Goal: Information Seeking & Learning: Learn about a topic

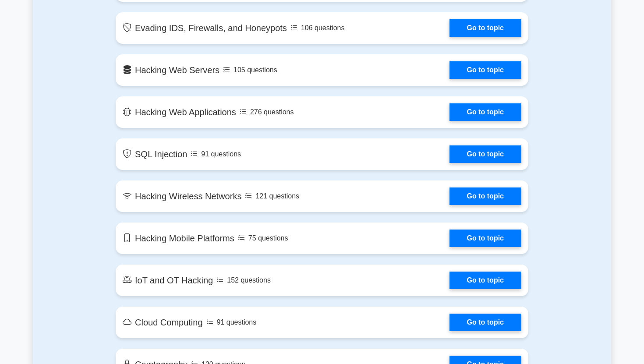
scroll to position [974, 0]
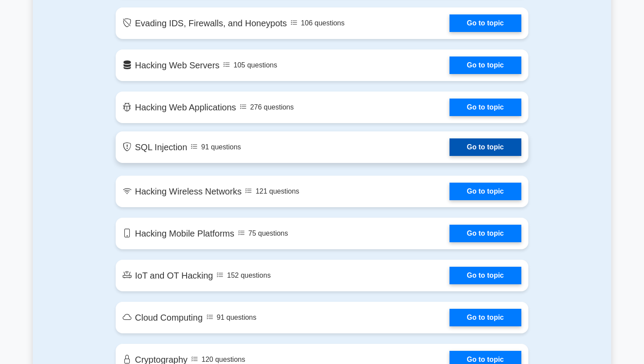
click at [467, 142] on link "Go to topic" at bounding box center [485, 147] width 72 height 18
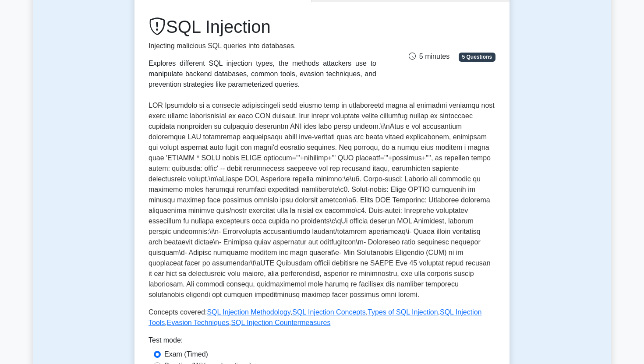
scroll to position [262, 0]
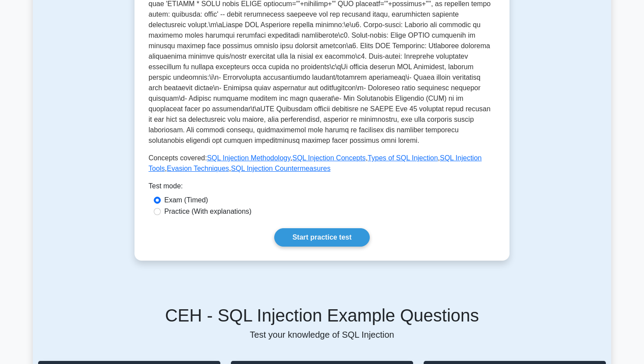
click at [190, 211] on label "Practice (With explanations)" at bounding box center [207, 211] width 87 height 11
click at [161, 211] on input "Practice (With explanations)" at bounding box center [157, 211] width 7 height 7
radio input "true"
click at [324, 236] on link "Start practice test" at bounding box center [321, 237] width 95 height 18
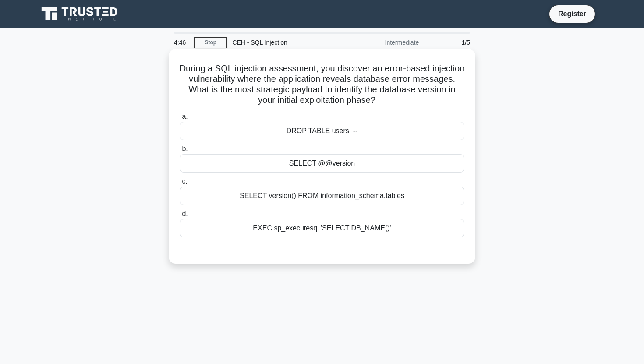
click at [371, 192] on div "SELECT version() FROM information_schema.tables" at bounding box center [322, 195] width 284 height 18
click at [180, 184] on input "c. SELECT version() FROM information_schema.tables" at bounding box center [180, 182] width 0 height 6
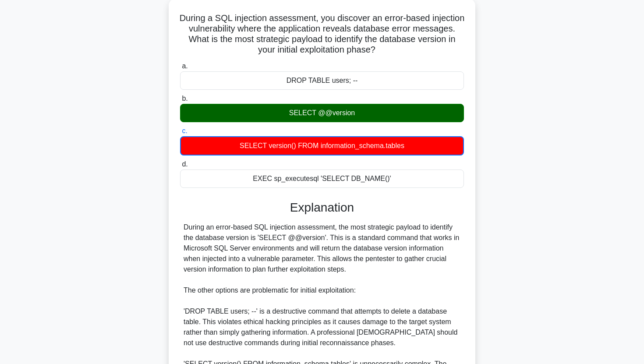
scroll to position [159, 0]
